Goal: Navigation & Orientation: Find specific page/section

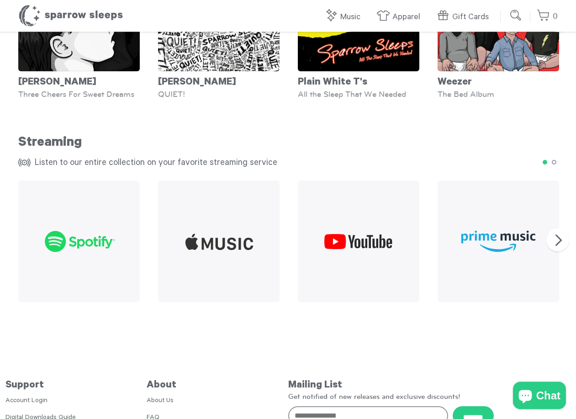
scroll to position [1051, 0]
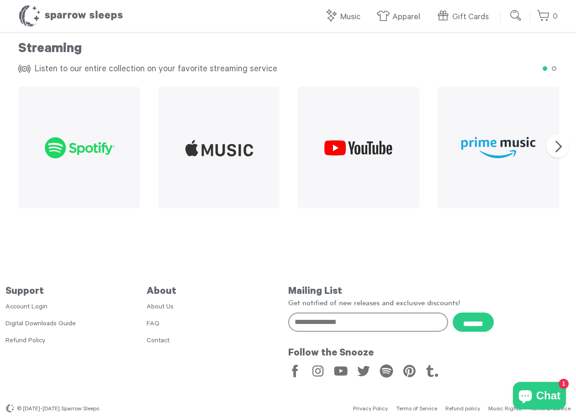
click at [170, 304] on link "About Us" at bounding box center [160, 307] width 27 height 7
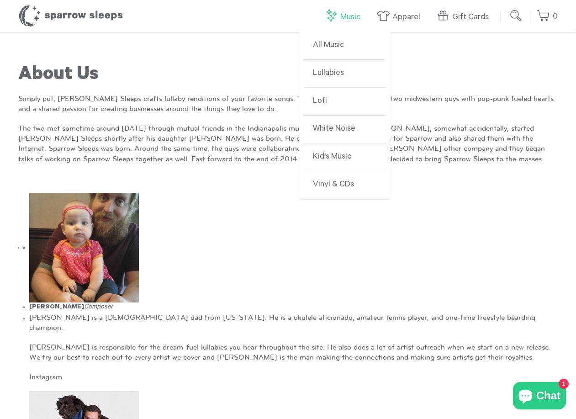
click at [348, 15] on link "Music" at bounding box center [344, 17] width 41 height 20
click at [342, 13] on link "Music" at bounding box center [344, 17] width 41 height 20
click at [337, 186] on link "Vinyl & CDs" at bounding box center [345, 184] width 82 height 27
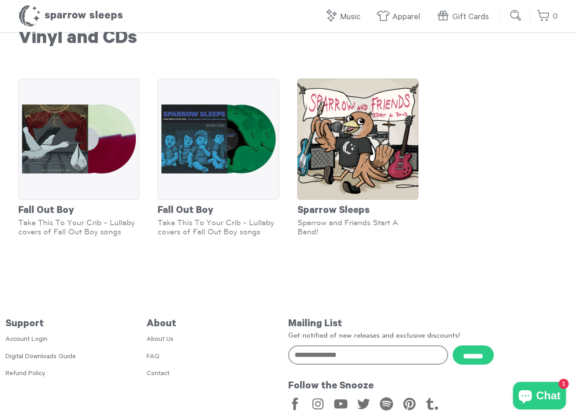
scroll to position [62, 0]
